Goal: Use online tool/utility: Utilize a website feature to perform a specific function

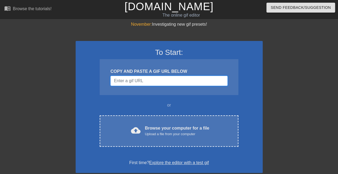
click at [162, 76] on input "Username" at bounding box center [168, 81] width 117 height 10
paste input "[URL][DOMAIN_NAME][PERSON_NAME]"
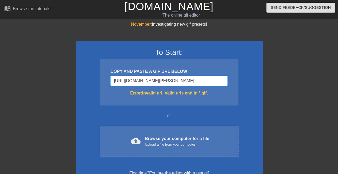
scroll to position [0, 205]
type input "[URL][DOMAIN_NAME][PERSON_NAME]?"
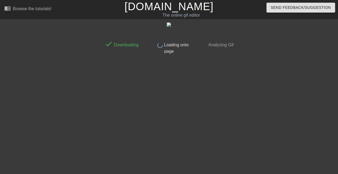
click at [225, 45] on span "Analyzing Gif" at bounding box center [220, 44] width 26 height 5
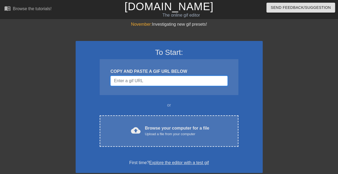
click at [118, 79] on input "Username" at bounding box center [168, 81] width 117 height 10
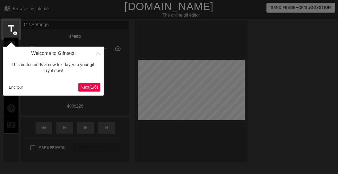
scroll to position [13, 0]
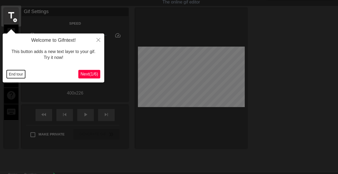
click at [18, 74] on button "End tour" at bounding box center [16, 74] width 18 height 8
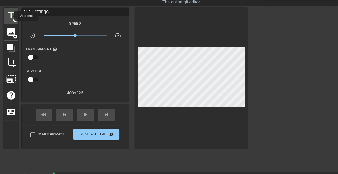
click at [11, 16] on span "title" at bounding box center [11, 15] width 10 height 10
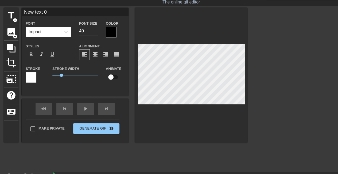
click at [111, 34] on div at bounding box center [111, 32] width 11 height 11
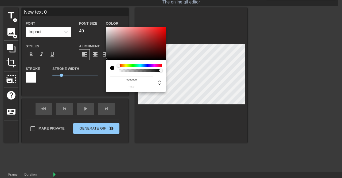
click at [130, 79] on input "#000000" at bounding box center [131, 79] width 43 height 6
type input "#ffffff"
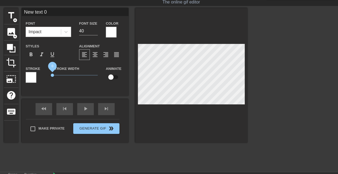
drag, startPoint x: 62, startPoint y: 75, endPoint x: 46, endPoint y: 75, distance: 16.0
click at [46, 75] on div "Stroke Stroke Width 0 Animate" at bounding box center [75, 76] width 107 height 22
type input "New text"
type textarea "New text"
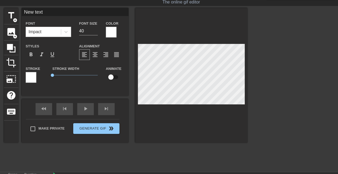
type input "New text"
type textarea "New text"
type input "New tex"
type textarea "New tex"
type input "New te"
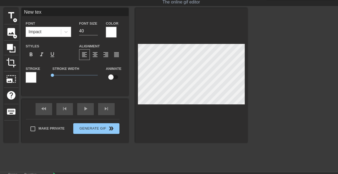
type textarea "New te"
type input "New t"
type textarea "New t"
type input "New"
type textarea "New"
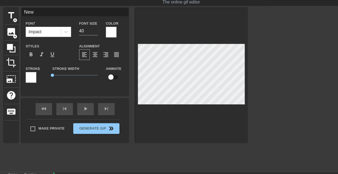
type input "New"
type textarea "New"
type input "Ne"
type textarea "Ne"
type input "N"
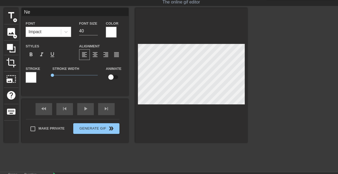
type textarea "N"
type input "m"
type textarea "m"
type input "me"
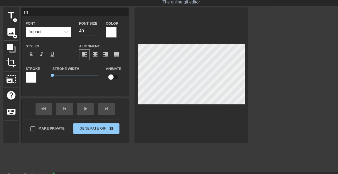
type textarea "me"
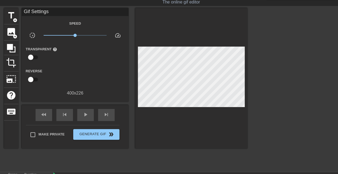
click at [197, 120] on div at bounding box center [191, 78] width 112 height 140
click at [149, 115] on div at bounding box center [191, 78] width 112 height 140
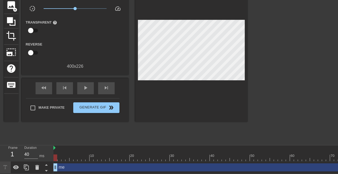
scroll to position [43, 0]
click at [28, 164] on icon at bounding box center [26, 167] width 6 height 6
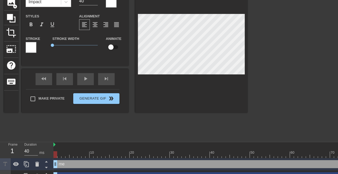
scroll to position [55, 0]
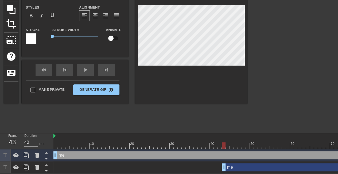
type input "30"
drag, startPoint x: 54, startPoint y: 163, endPoint x: 226, endPoint y: 150, distance: 172.2
click at [226, 150] on div "me drag_handle drag_handle me drag_handle drag_handle" at bounding box center [195, 161] width 284 height 24
click at [17, 165] on icon at bounding box center [16, 167] width 6 height 6
click at [17, 165] on icon at bounding box center [16, 167] width 6 height 5
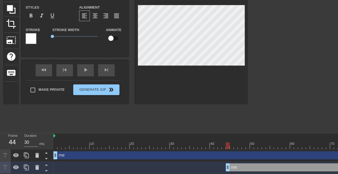
scroll to position [1, 1]
type input "O"
type textarea "O"
type input "Ou"
type textarea "Ou"
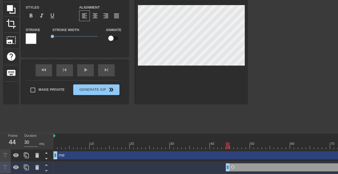
type input "Out"
type textarea "Out"
type input "Outl"
type textarea "Outl"
type input "Outlo"
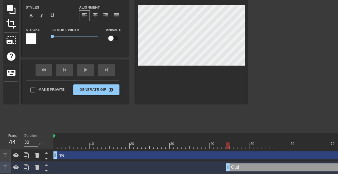
type textarea "Outlo"
type input "Outloo"
type textarea "Outloo"
type input "Outlook"
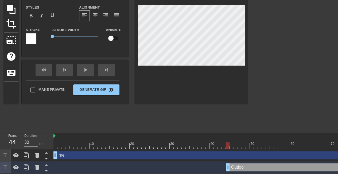
type textarea "Outlook"
type input "utlook"
type textarea "utlook"
type input "outlook"
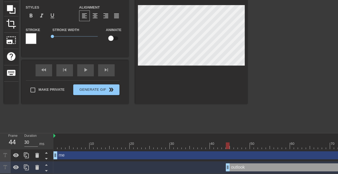
type textarea "outlook"
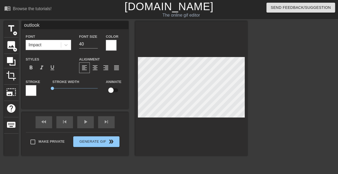
scroll to position [0, 0]
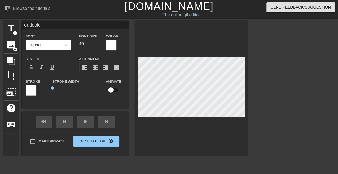
click at [86, 43] on input "40" at bounding box center [88, 44] width 19 height 9
type input "4"
type input "32"
click at [282, 88] on div at bounding box center [294, 101] width 80 height 160
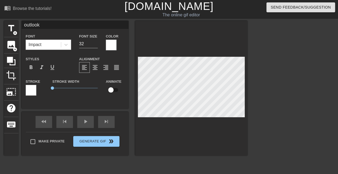
type input "me"
type input "40"
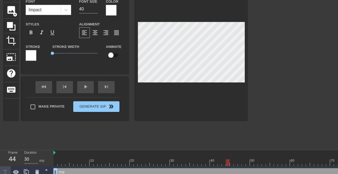
scroll to position [35, 0]
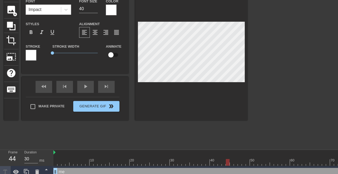
click at [111, 54] on input "checkbox" at bounding box center [111, 55] width 30 height 10
checkbox input "true"
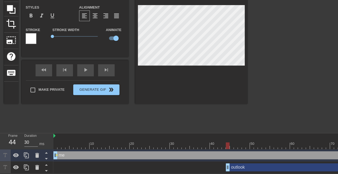
type input "40"
click at [63, 138] on div at bounding box center [63, 141] width 4 height 7
drag, startPoint x: 64, startPoint y: 140, endPoint x: 52, endPoint y: 141, distance: 11.5
click at [52, 141] on div "Frame 1 Duration 40 ms 10 20 30 40 50 60 70 80 90 100 110 120 130 140 150" at bounding box center [169, 153] width 338 height 40
click at [113, 35] on input "checkbox" at bounding box center [116, 38] width 30 height 10
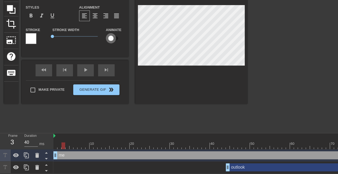
click at [111, 34] on input "checkbox" at bounding box center [111, 38] width 30 height 10
checkbox input "true"
type input "40"
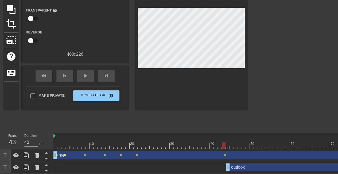
click at [65, 154] on span "lens" at bounding box center [65, 155] width 2 height 2
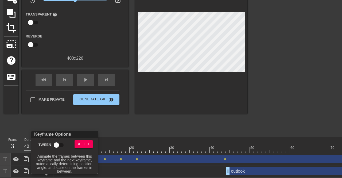
click at [59, 145] on input "Tween" at bounding box center [56, 145] width 30 height 10
checkbox input "true"
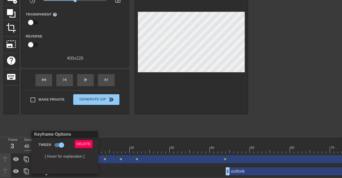
click at [118, 135] on div at bounding box center [171, 89] width 342 height 178
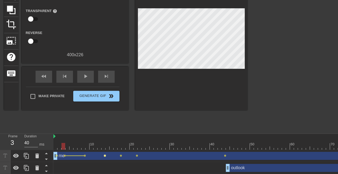
click at [105, 155] on span "lens" at bounding box center [105, 155] width 2 height 2
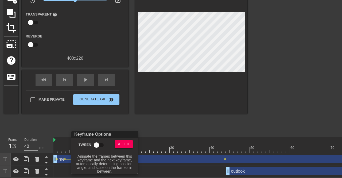
click at [95, 146] on input "Tween" at bounding box center [96, 145] width 30 height 10
checkbox input "true"
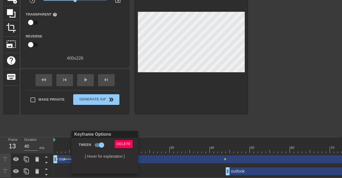
click at [170, 136] on div at bounding box center [171, 89] width 342 height 178
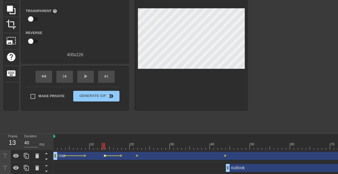
click at [105, 154] on span "lens" at bounding box center [105, 155] width 2 height 2
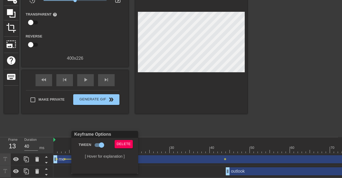
click at [77, 124] on div at bounding box center [171, 89] width 342 height 178
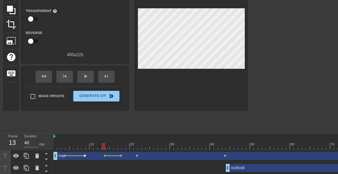
click at [85, 155] on span "lens" at bounding box center [85, 155] width 2 height 2
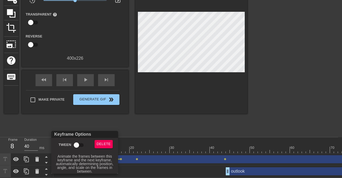
click at [77, 143] on input "Tween" at bounding box center [76, 145] width 30 height 10
checkbox input "true"
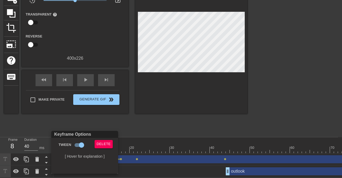
click at [120, 154] on div at bounding box center [171, 89] width 342 height 178
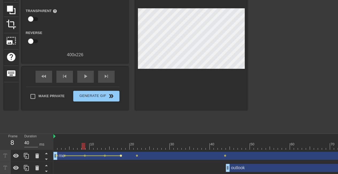
click at [121, 155] on span "lens" at bounding box center [121, 155] width 2 height 2
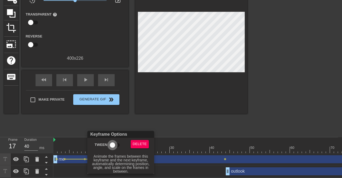
click at [115, 141] on input "Tween" at bounding box center [112, 145] width 30 height 10
checkbox input "true"
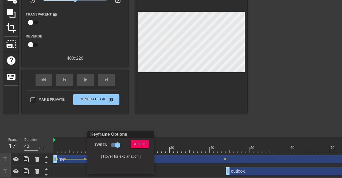
click at [165, 139] on div at bounding box center [171, 89] width 342 height 178
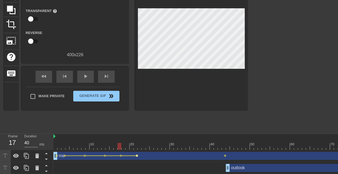
click at [138, 155] on span "lens" at bounding box center [137, 155] width 2 height 2
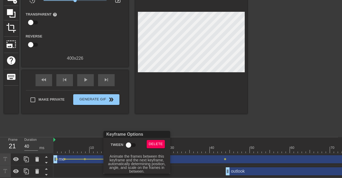
click at [130, 146] on input "Tween" at bounding box center [128, 145] width 30 height 10
checkbox input "true"
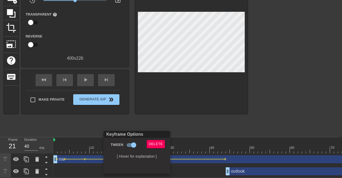
click at [188, 130] on div at bounding box center [171, 89] width 342 height 178
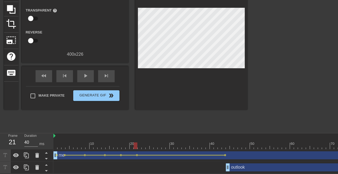
scroll to position [55, 0]
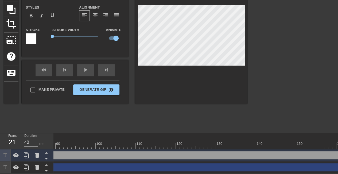
scroll to position [0, 430]
type input "30"
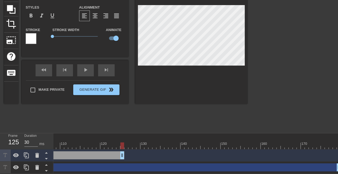
drag, startPoint x: 337, startPoint y: 151, endPoint x: 90, endPoint y: 159, distance: 247.2
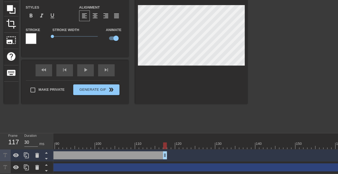
scroll to position [0, 355]
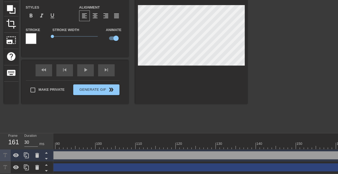
drag, startPoint x: 165, startPoint y: 151, endPoint x: 342, endPoint y: 148, distance: 176.5
click at [338, 148] on html "menu_book Browse the tutorials! [DOMAIN_NAME] The online gif editor Send Feedba…" at bounding box center [169, 60] width 338 height 225
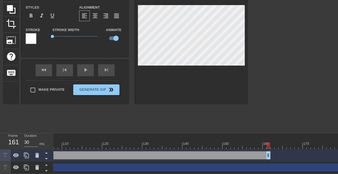
scroll to position [0, 430]
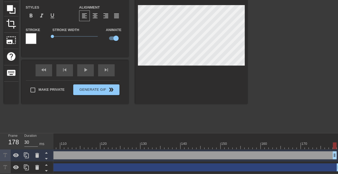
drag, startPoint x: 267, startPoint y: 149, endPoint x: 336, endPoint y: 147, distance: 69.2
